Goal: Find specific page/section: Find specific page/section

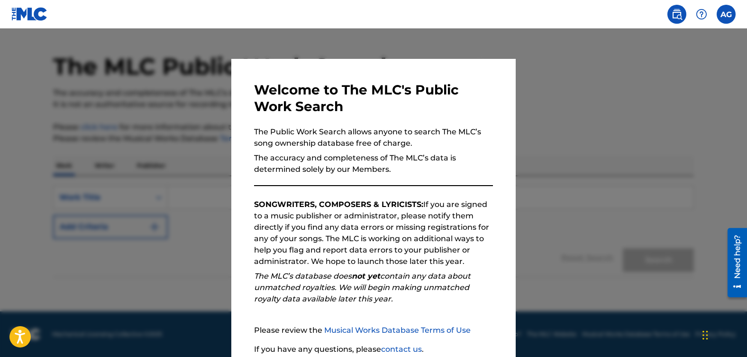
scroll to position [77, 0]
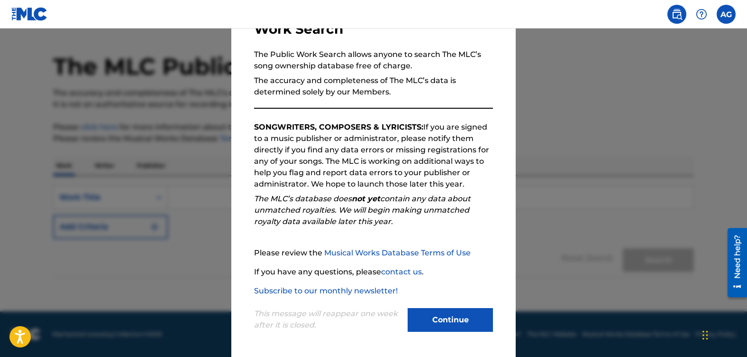
click at [435, 319] on button "Continue" at bounding box center [450, 320] width 85 height 24
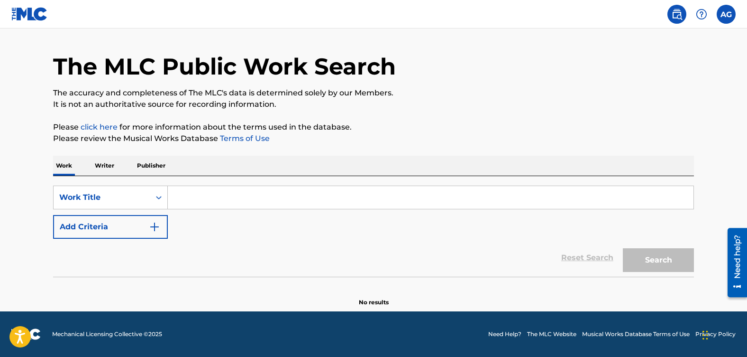
click at [96, 167] on p "Writer" at bounding box center [104, 166] width 25 height 20
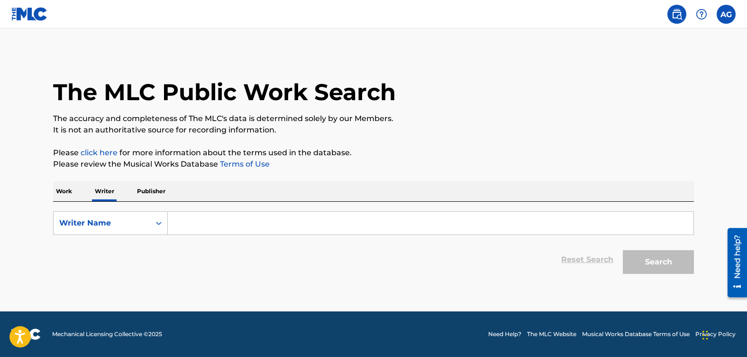
click at [150, 189] on p "Publisher" at bounding box center [151, 191] width 34 height 20
click at [158, 222] on icon "Search Form" at bounding box center [159, 222] width 6 height 3
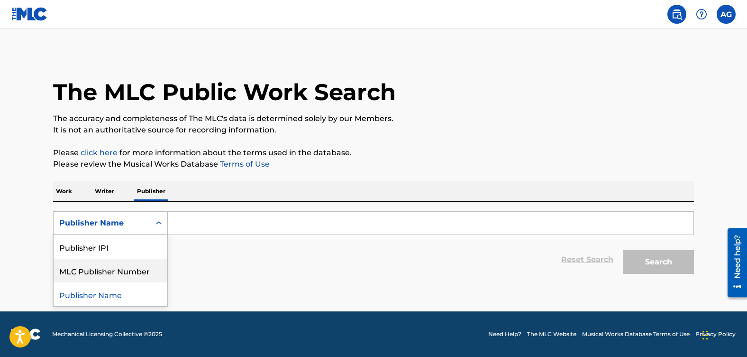
click at [140, 267] on div "MLC Publisher Number" at bounding box center [111, 270] width 114 height 24
click at [158, 219] on icon "Search Form" at bounding box center [158, 222] width 9 height 9
click at [64, 188] on p "Work" at bounding box center [64, 191] width 22 height 20
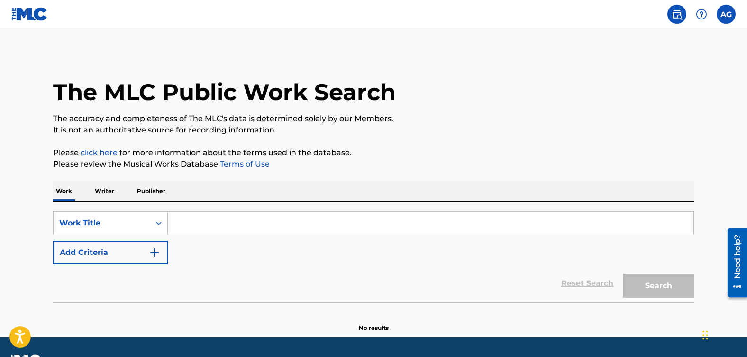
click at [156, 252] on img "Search Form" at bounding box center [154, 252] width 11 height 11
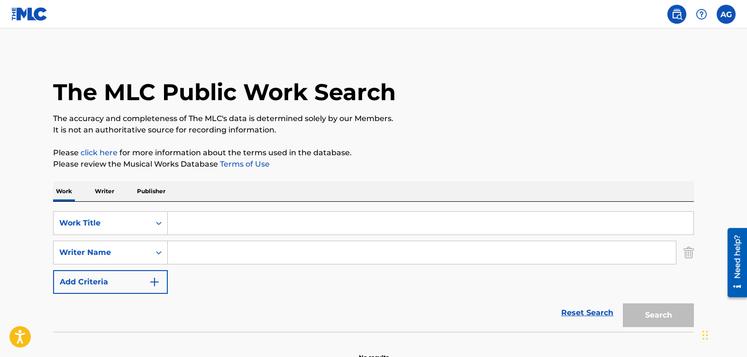
click at [154, 283] on img "Search Form" at bounding box center [154, 281] width 11 height 11
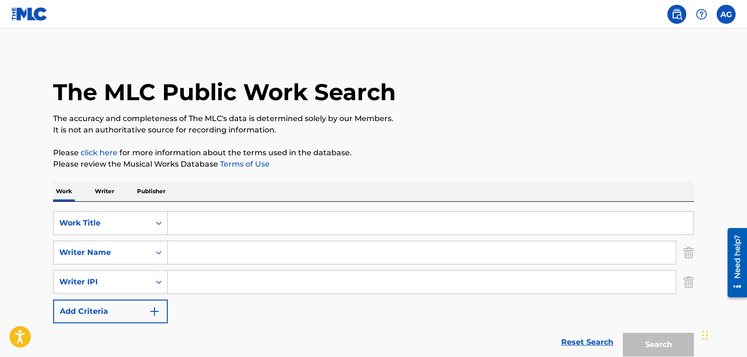
click at [155, 309] on img "Search Form" at bounding box center [154, 310] width 11 height 11
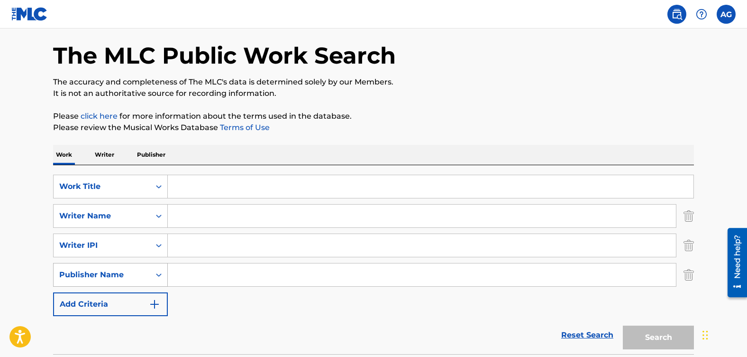
scroll to position [47, 0]
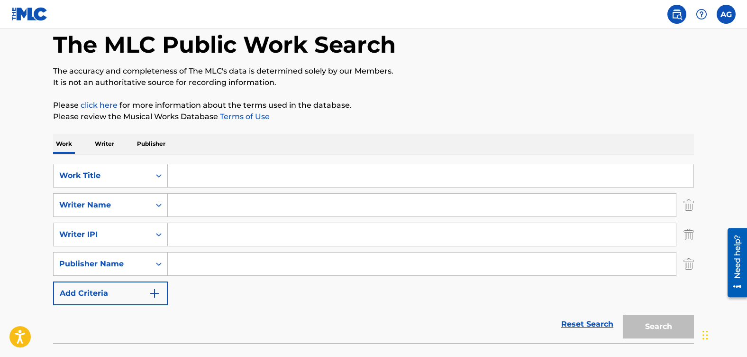
click at [153, 294] on img "Search Form" at bounding box center [154, 292] width 11 height 11
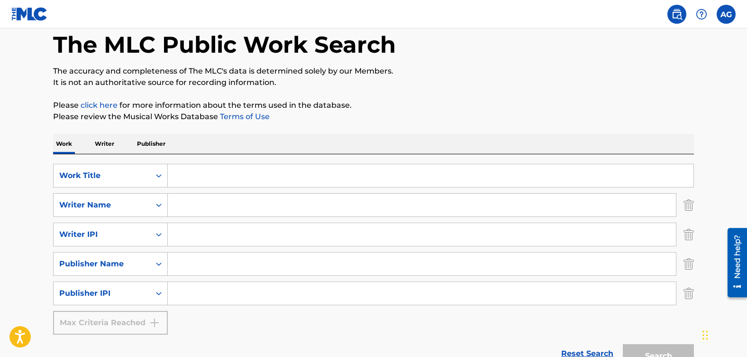
click at [199, 290] on input "Search Form" at bounding box center [422, 293] width 508 height 23
click at [108, 143] on p "Writer" at bounding box center [104, 144] width 25 height 20
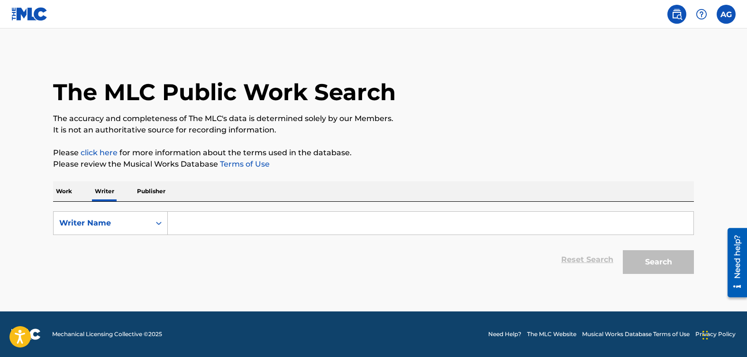
click at [152, 189] on p "Publisher" at bounding box center [151, 191] width 34 height 20
click at [158, 224] on icon "Search Form" at bounding box center [158, 222] width 9 height 9
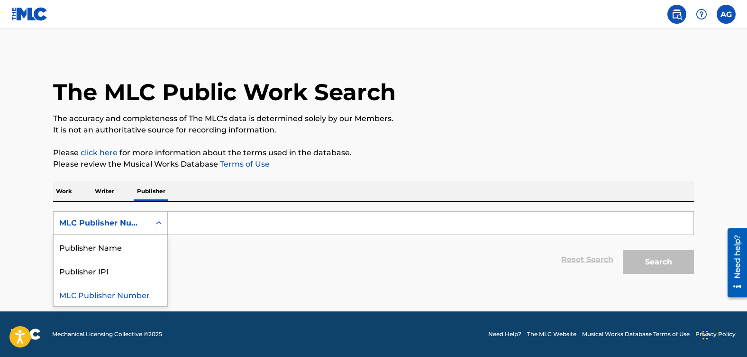
click at [727, 16] on label at bounding box center [726, 14] width 19 height 19
click at [726, 14] on input "[PERSON_NAME] [EMAIL_ADDRESS][DOMAIN_NAME] Notification Preferences Profile Log…" at bounding box center [726, 14] width 0 height 0
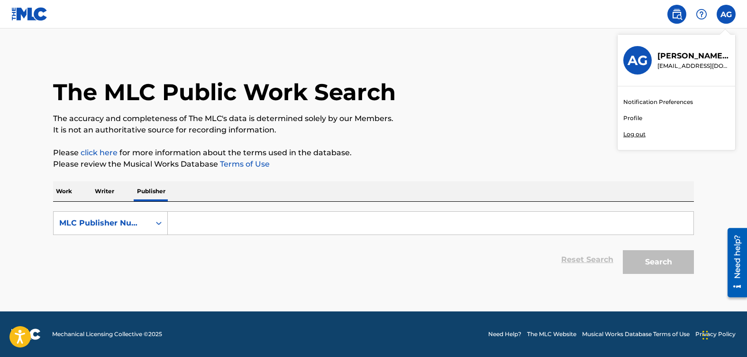
click at [632, 116] on link "Profile" at bounding box center [632, 118] width 19 height 9
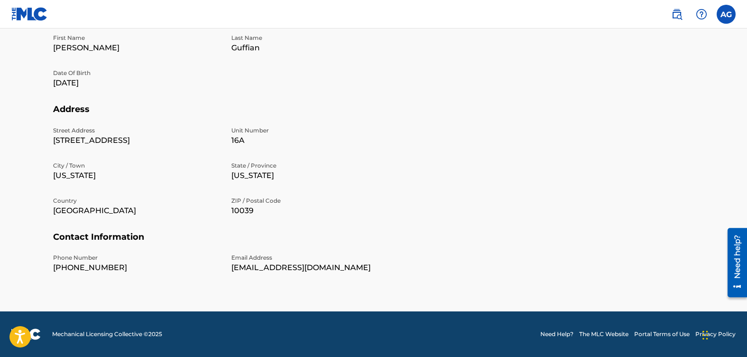
scroll to position [92, 0]
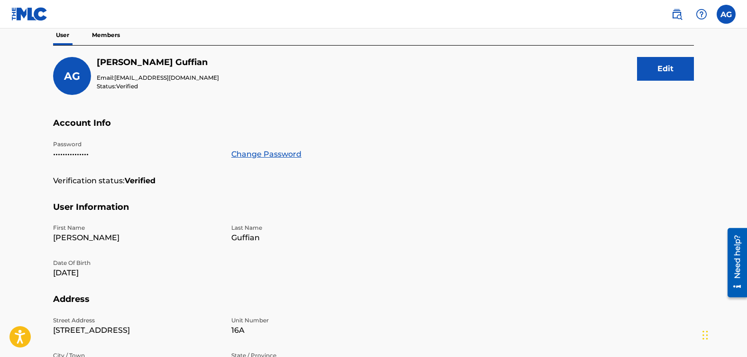
click at [109, 33] on p "Members" at bounding box center [106, 35] width 34 height 20
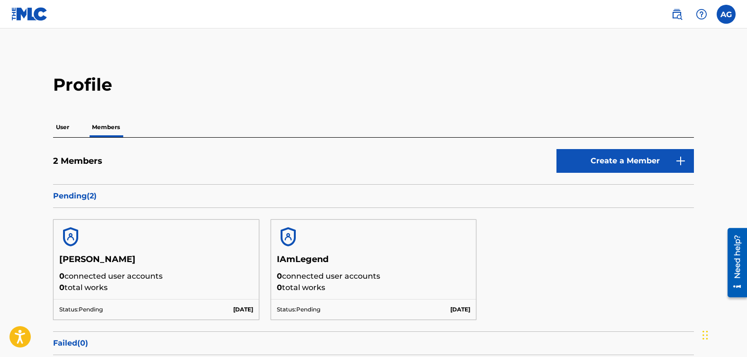
click at [66, 127] on p "User" at bounding box center [62, 127] width 19 height 20
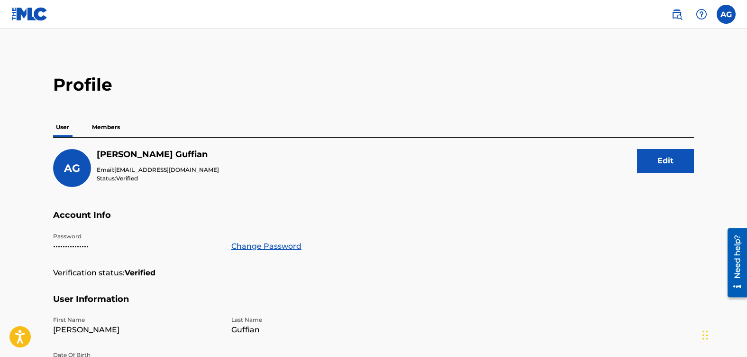
click at [25, 14] on img at bounding box center [29, 14] width 37 height 14
